Goal: Entertainment & Leisure: Consume media (video, audio)

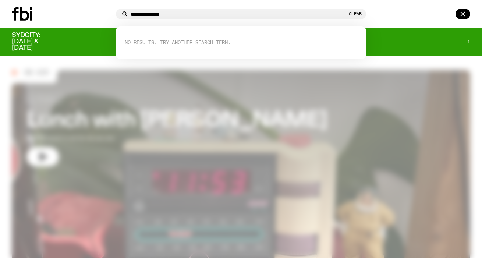
type input "**********"
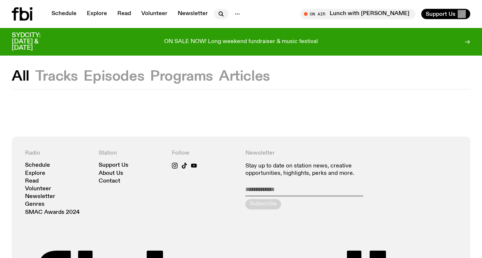
click at [220, 13] on icon "button" at bounding box center [221, 14] width 9 height 9
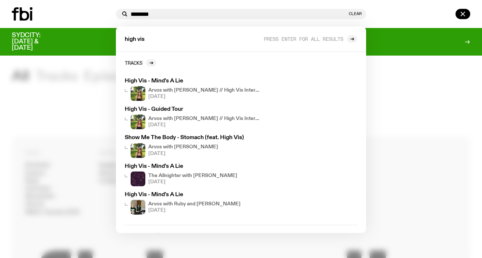
type input "********"
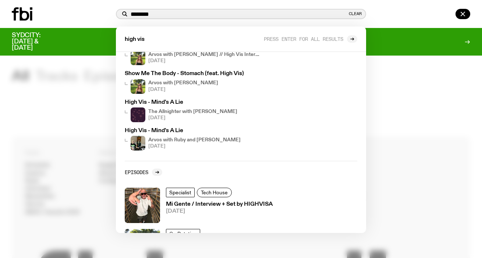
scroll to position [106, 0]
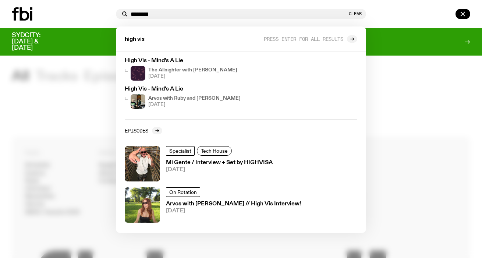
click at [391, 131] on div at bounding box center [241, 129] width 482 height 258
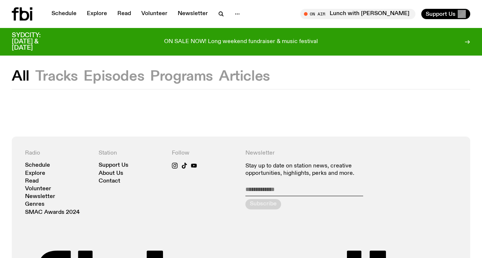
scroll to position [0, 0]
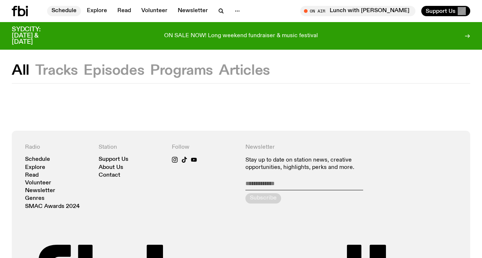
click at [60, 9] on link "Schedule" at bounding box center [64, 11] width 34 height 10
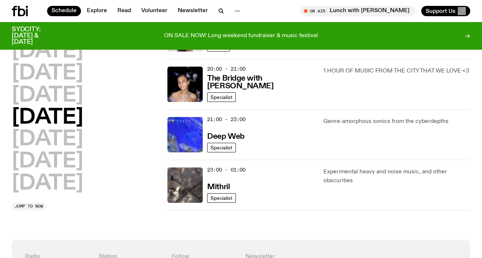
scroll to position [338, 0]
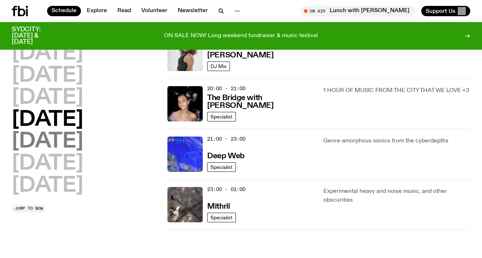
click at [46, 143] on h2 "Friday" at bounding box center [47, 141] width 71 height 21
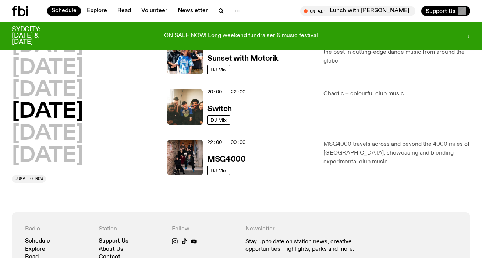
scroll to position [339, 0]
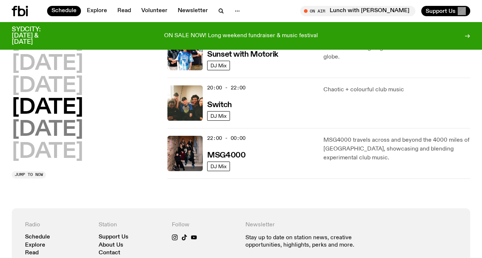
click at [75, 134] on h2 "Saturday" at bounding box center [47, 130] width 71 height 21
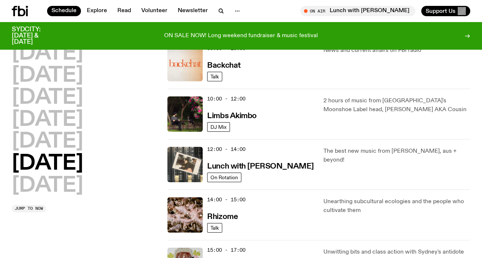
scroll to position [252, 0]
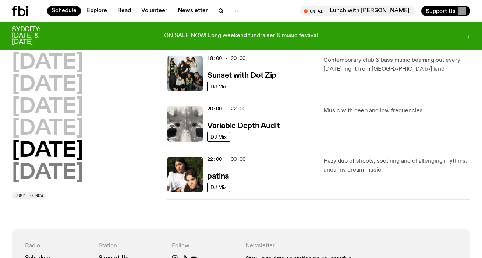
click at [57, 183] on h2 "Sunday" at bounding box center [47, 173] width 71 height 21
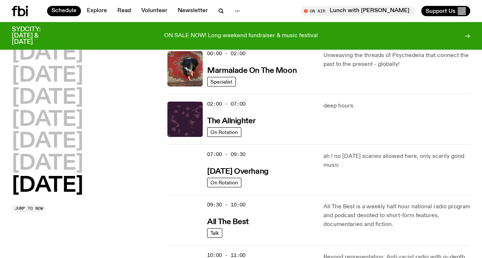
scroll to position [22, 0]
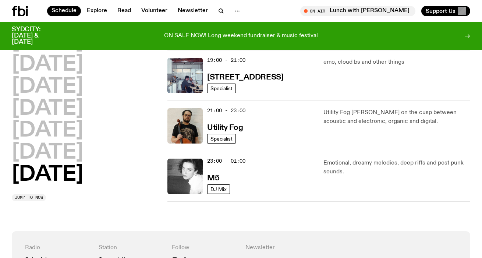
scroll to position [519, 0]
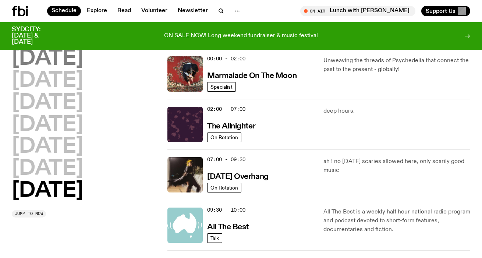
click at [72, 65] on h2 "Monday" at bounding box center [47, 59] width 71 height 21
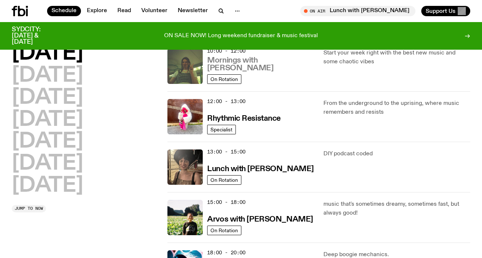
scroll to position [185, 0]
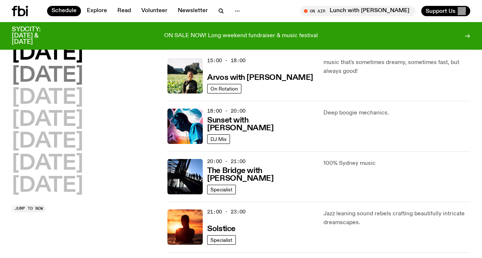
click at [68, 81] on h2 "Tuesday" at bounding box center [47, 75] width 71 height 21
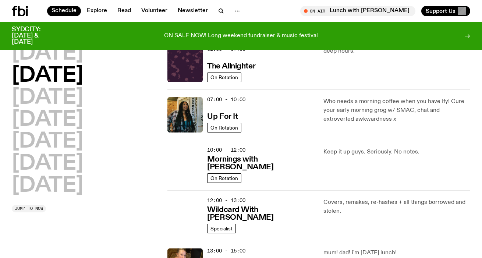
scroll to position [21, 0]
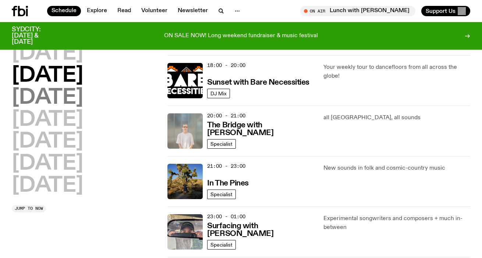
click at [83, 97] on h2 "Wednesday" at bounding box center [47, 98] width 71 height 21
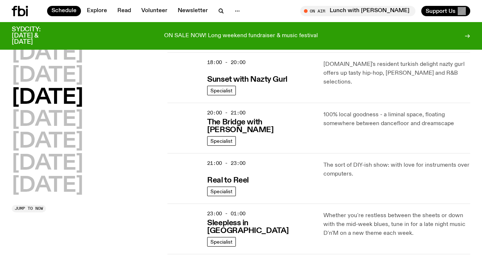
scroll to position [231, 0]
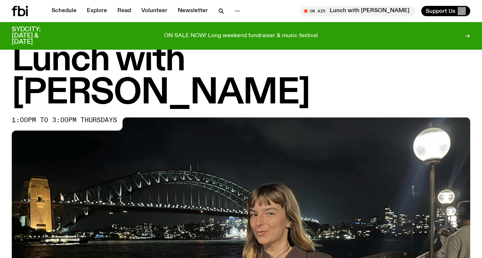
scroll to position [290, 0]
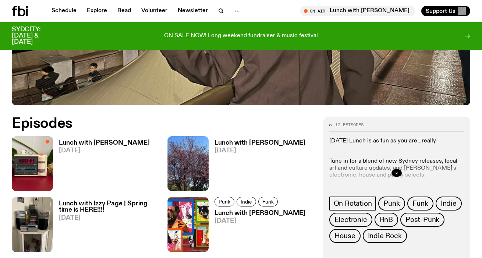
click at [106, 140] on h3 "Lunch with [PERSON_NAME]" at bounding box center [104, 143] width 91 height 6
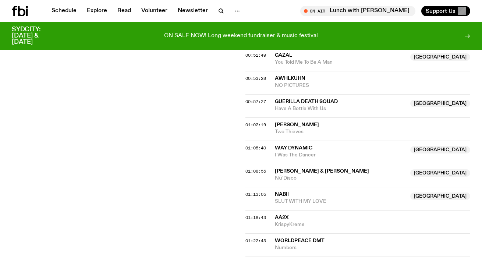
scroll to position [494, 0]
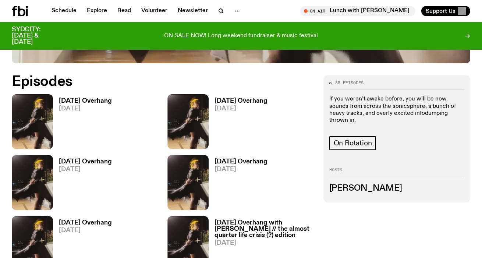
scroll to position [298, 0]
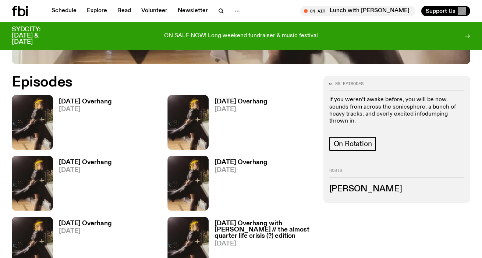
click at [97, 102] on h3 "Sunday Overhang" at bounding box center [85, 102] width 53 height 6
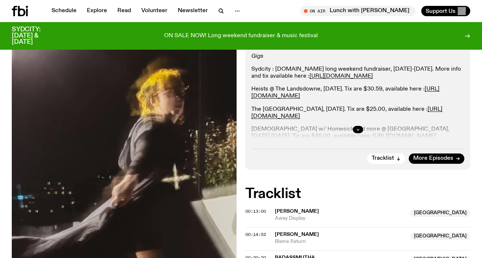
scroll to position [149, 0]
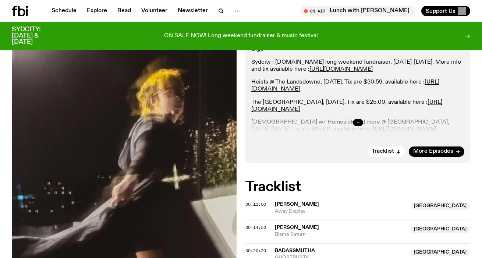
click at [358, 124] on button "button" at bounding box center [358, 122] width 10 height 7
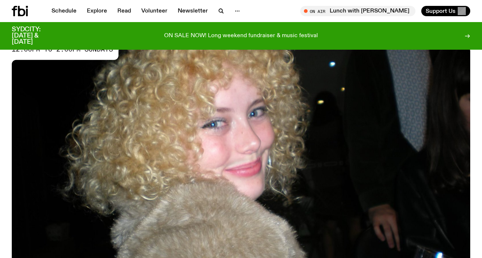
scroll to position [366, 0]
